Goal: Task Accomplishment & Management: Manage account settings

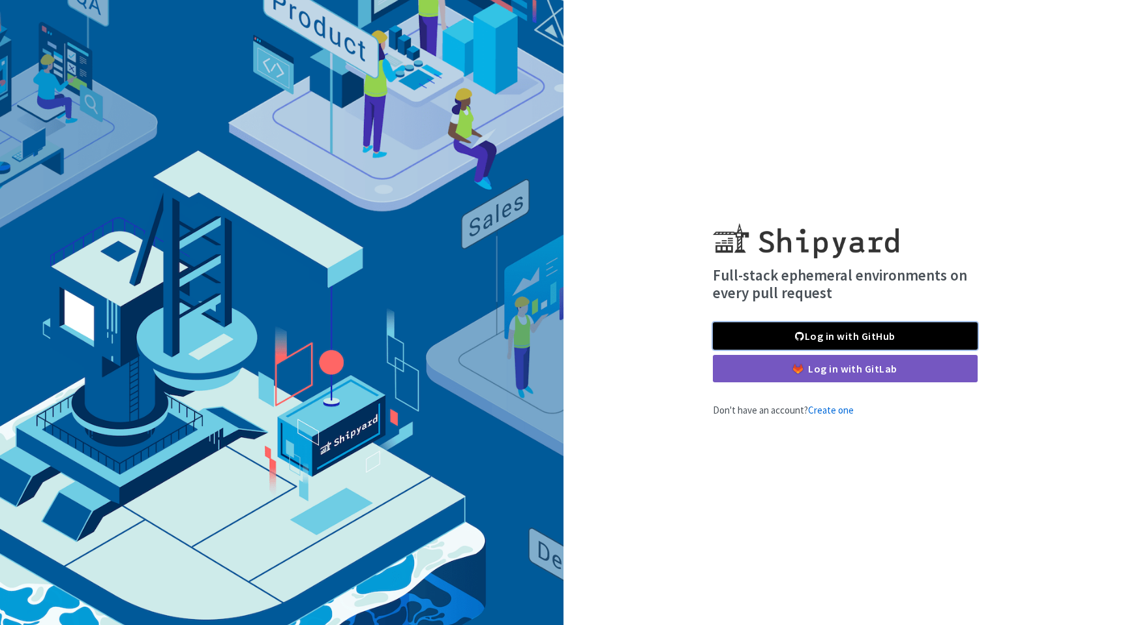
click at [860, 338] on link "Log in with GitHub" at bounding box center [845, 335] width 265 height 27
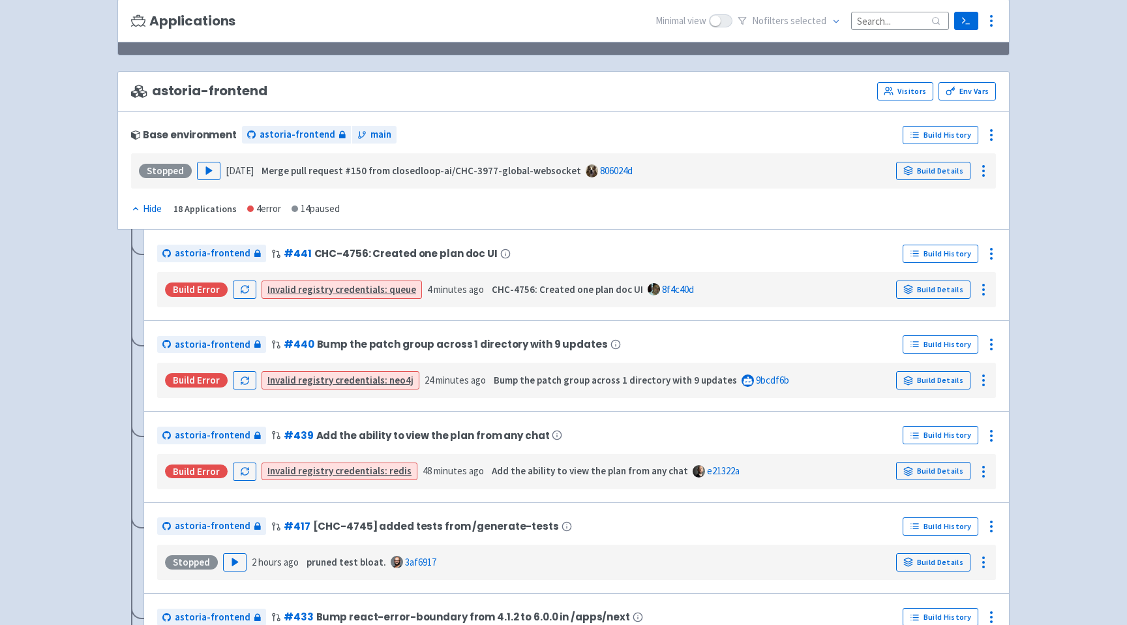
scroll to position [123, 0]
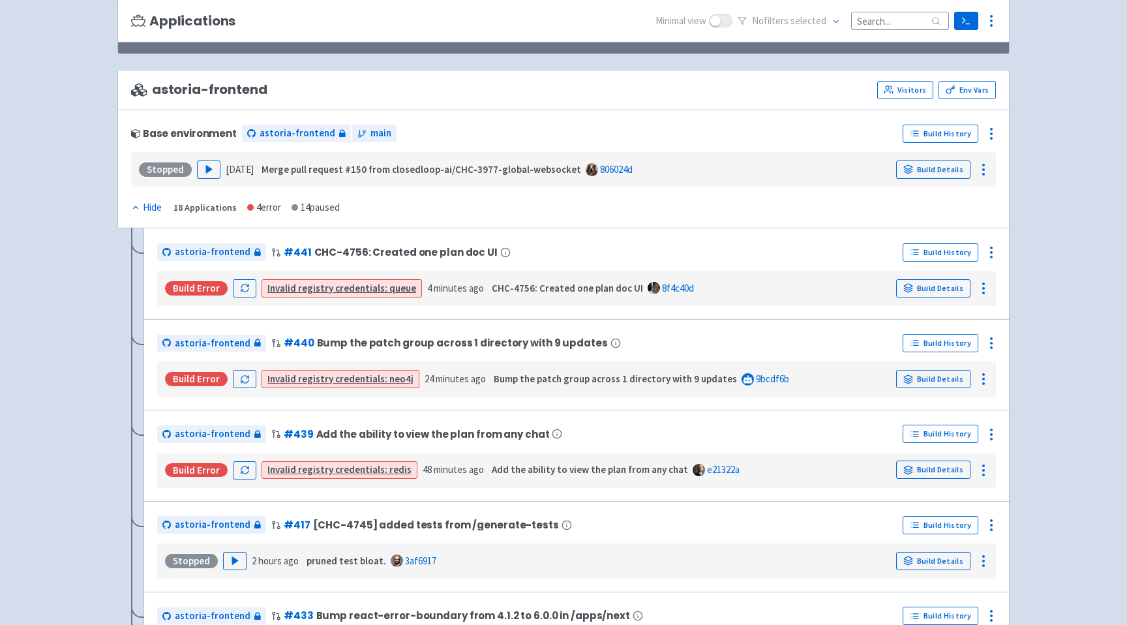
click at [298, 291] on link "Invalid registry credentials: queue" at bounding box center [341, 288] width 149 height 12
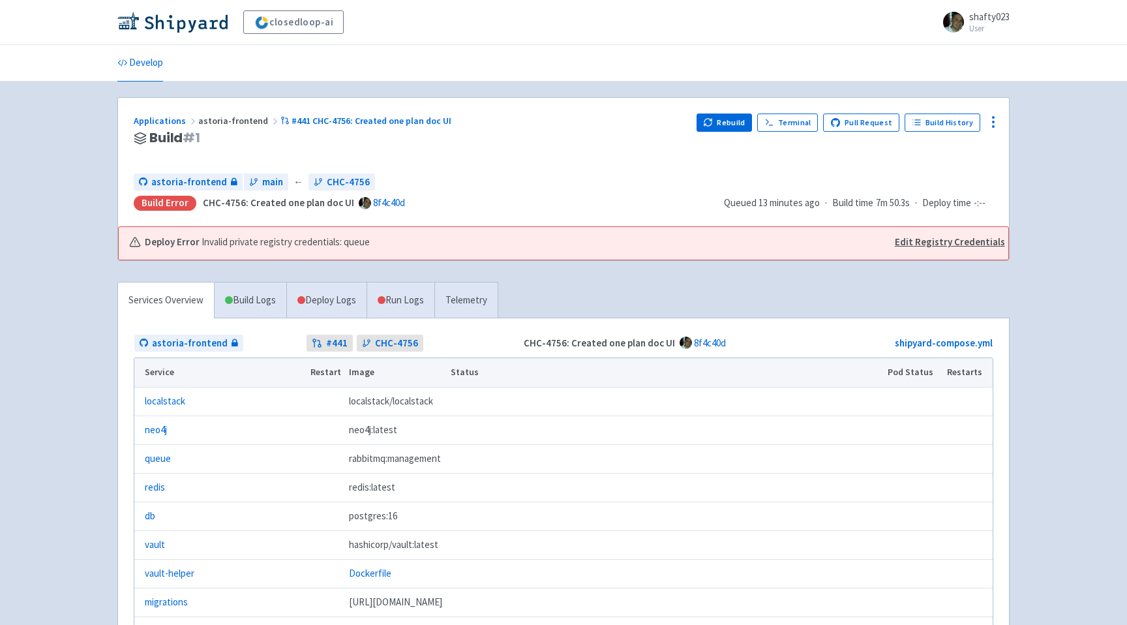
click at [928, 243] on link "Edit Registry Credentials" at bounding box center [950, 242] width 110 height 15
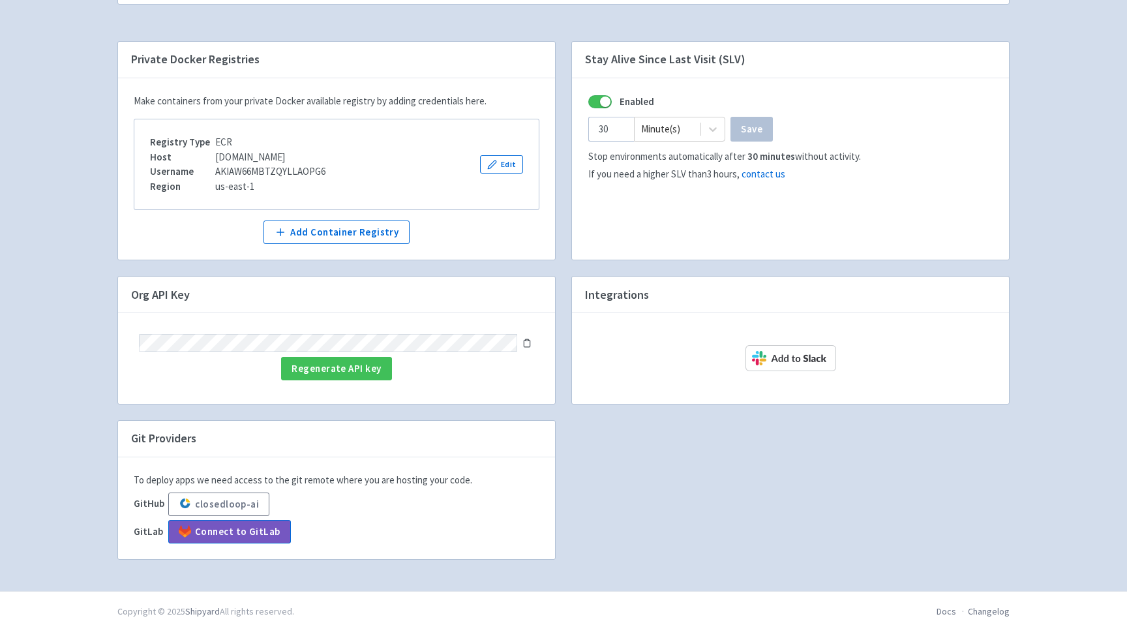
scroll to position [147, 0]
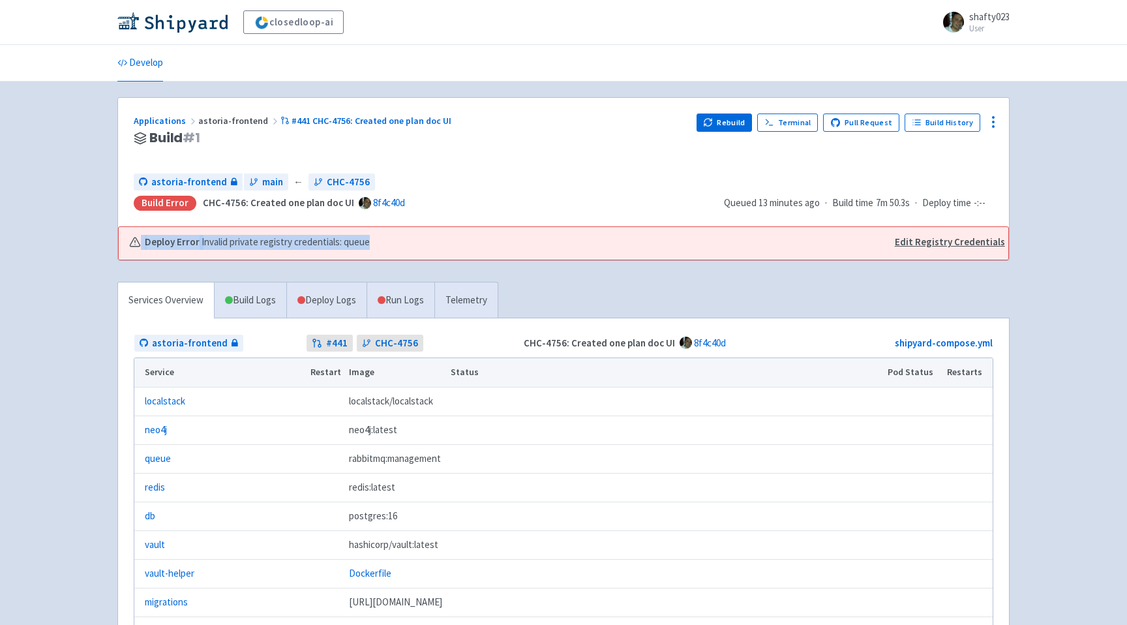
drag, startPoint x: 373, startPoint y: 241, endPoint x: 129, endPoint y: 241, distance: 243.4
click at [129, 241] on div "Deploy Error Invalid private registry credentials: queue" at bounding box center [505, 242] width 753 height 15
copy div "Deploy Error Invalid private registry credentials: queue"
